Goal: Browse casually

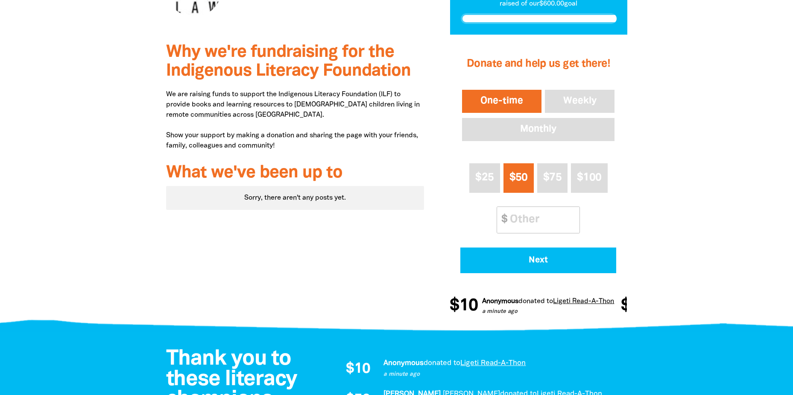
scroll to position [299, 0]
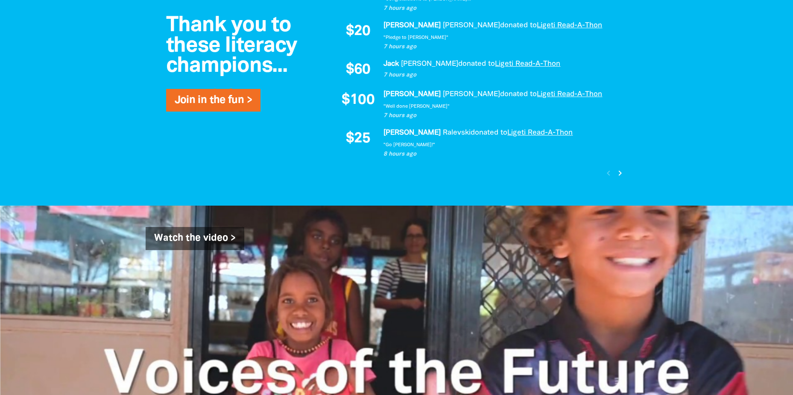
scroll to position [811, 0]
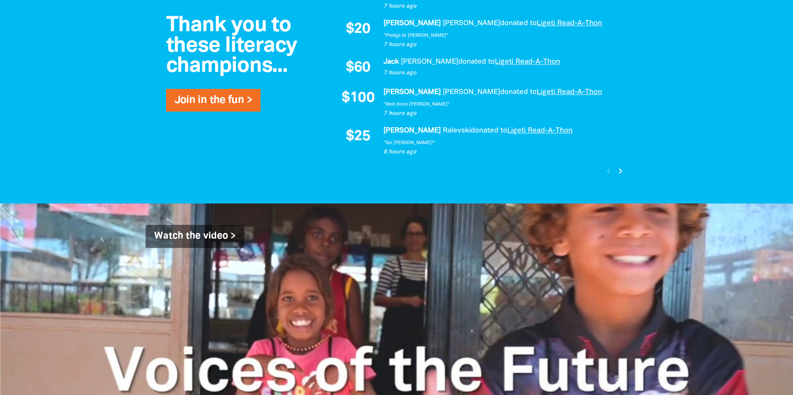
click at [616, 173] on icon "chevron_right" at bounding box center [620, 171] width 10 height 10
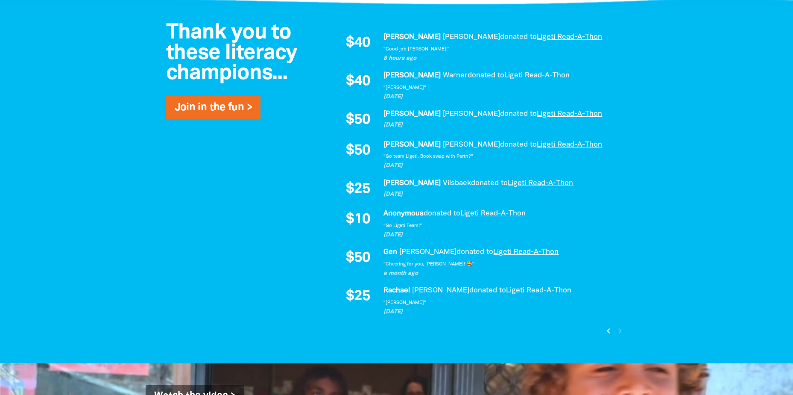
scroll to position [535, 0]
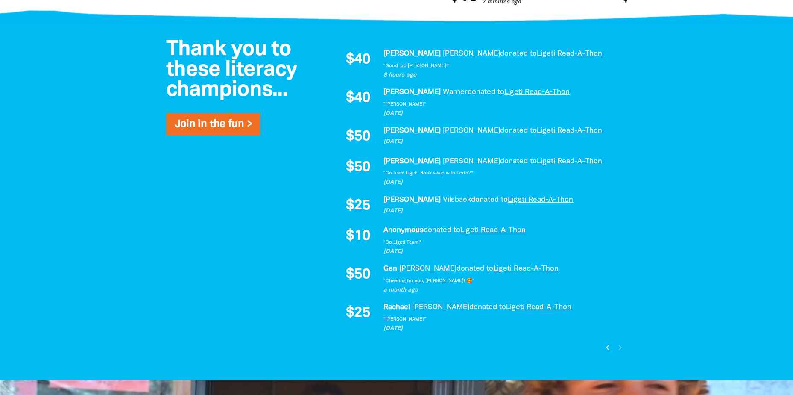
click at [605, 346] on icon "chevron_left" at bounding box center [608, 347] width 10 height 10
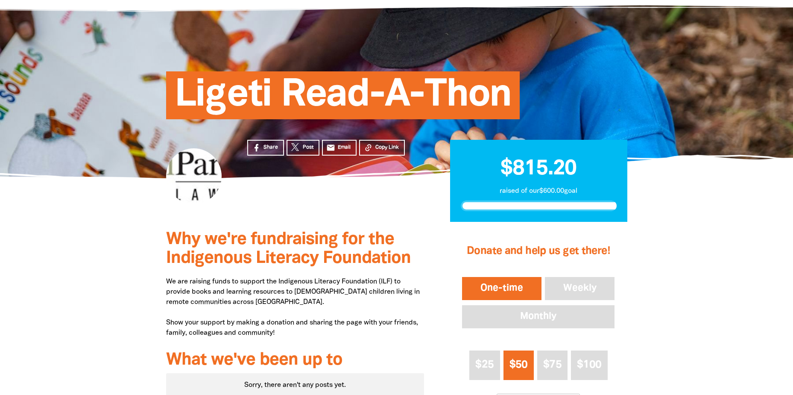
scroll to position [0, 0]
